Goal: Browse casually

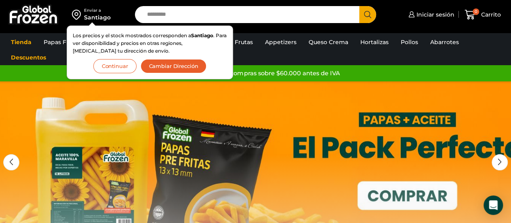
click at [122, 69] on button "Continuar" at bounding box center [114, 66] width 43 height 14
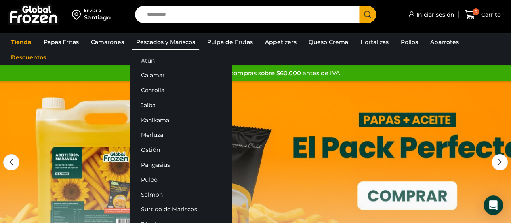
click at [171, 43] on link "Pescados y Mariscos" at bounding box center [165, 41] width 67 height 15
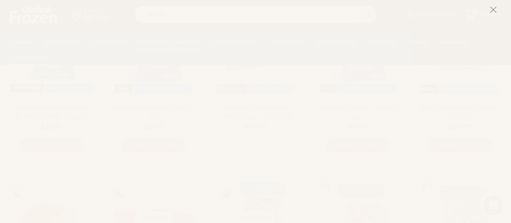
scroll to position [323, 0]
click at [496, 8] on icon at bounding box center [493, 9] width 7 height 7
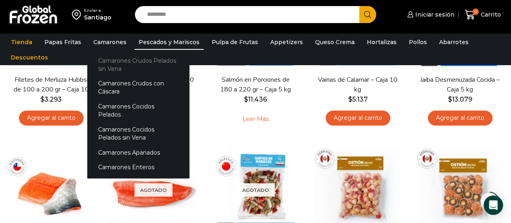
click at [115, 61] on link "Camarones Crudos Pelados sin Vena" at bounding box center [138, 64] width 102 height 23
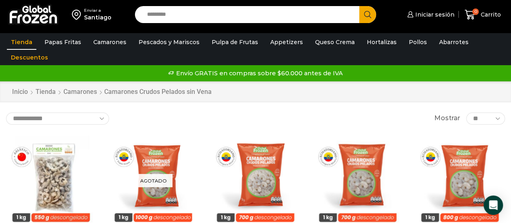
click at [24, 42] on link "Tienda" at bounding box center [22, 41] width 30 height 15
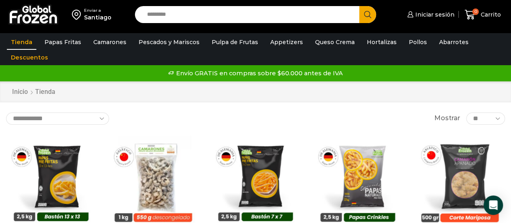
click at [42, 9] on img at bounding box center [33, 14] width 51 height 21
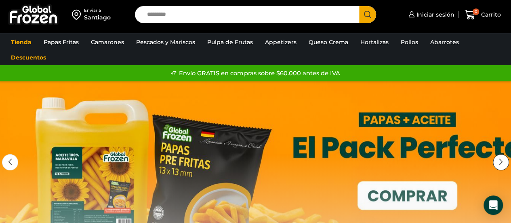
click at [505, 161] on div "Next slide" at bounding box center [501, 162] width 16 height 16
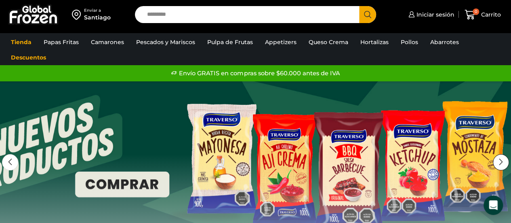
click at [505, 161] on div "Next slide" at bounding box center [501, 162] width 16 height 16
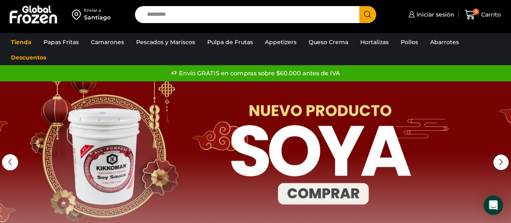
click at [505, 161] on div "Next slide" at bounding box center [501, 162] width 16 height 16
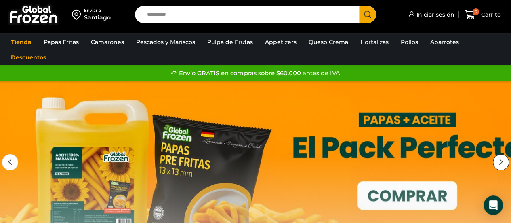
click at [505, 161] on div "Next slide" at bounding box center [501, 162] width 16 height 16
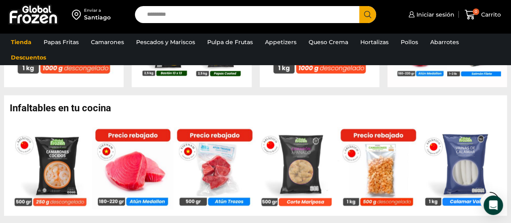
scroll to position [243, 0]
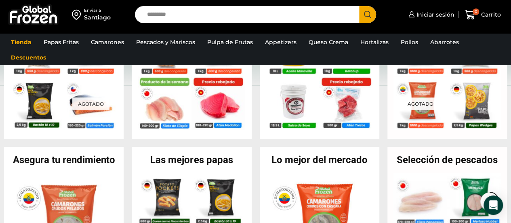
click at [34, 11] on img at bounding box center [33, 14] width 51 height 21
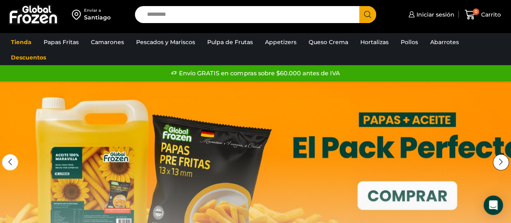
click at [501, 160] on div "Next slide" at bounding box center [501, 162] width 16 height 16
click at [27, 59] on link "Descuentos" at bounding box center [28, 57] width 43 height 15
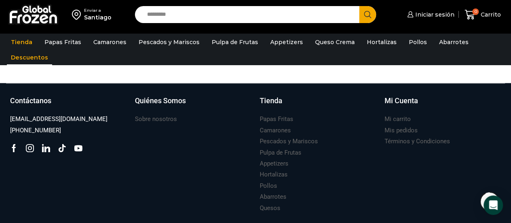
scroll to position [445, 0]
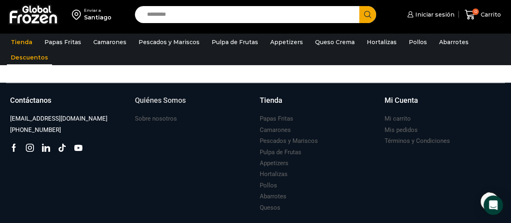
click at [167, 102] on h3 "Quiénes Somos" at bounding box center [160, 100] width 51 height 11
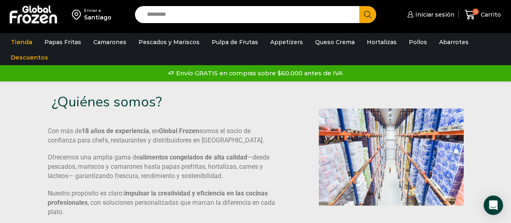
click at [32, 19] on img at bounding box center [33, 14] width 51 height 21
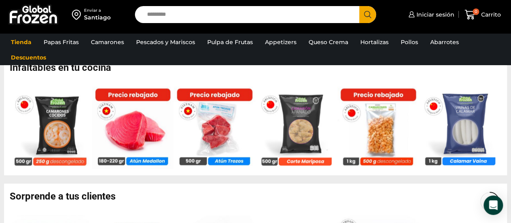
scroll to position [647, 0]
